Goal: Task Accomplishment & Management: Manage account settings

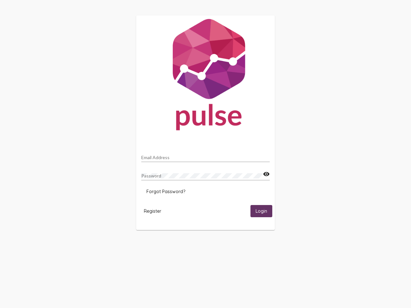
click at [206, 156] on input "Email Address" at bounding box center [205, 157] width 128 height 5
click at [266, 174] on mat-icon "visibility" at bounding box center [266, 175] width 7 height 8
click at [166, 192] on span "Forgot Password?" at bounding box center [165, 192] width 39 height 6
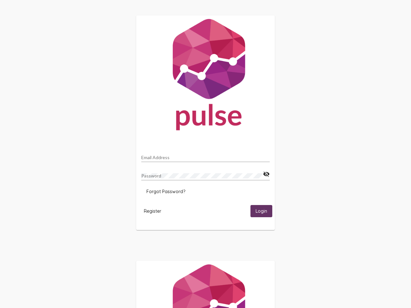
click at [153, 211] on html "Email Address Password visibility_off Forgot Password? Register Login" at bounding box center [205, 208] width 411 height 416
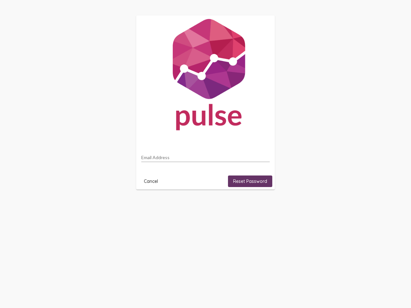
click at [261, 205] on html "Email Address Cancel Reset Password" at bounding box center [205, 102] width 411 height 205
